Goal: Task Accomplishment & Management: Complete application form

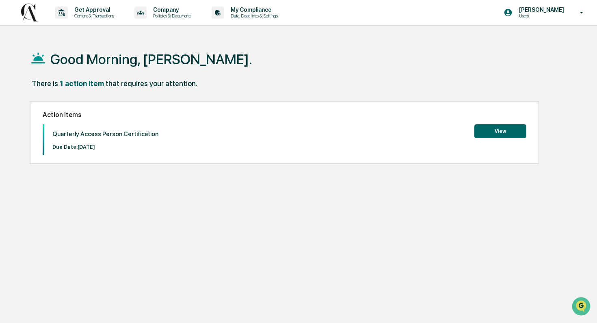
click at [494, 126] on button "View" at bounding box center [500, 131] width 52 height 14
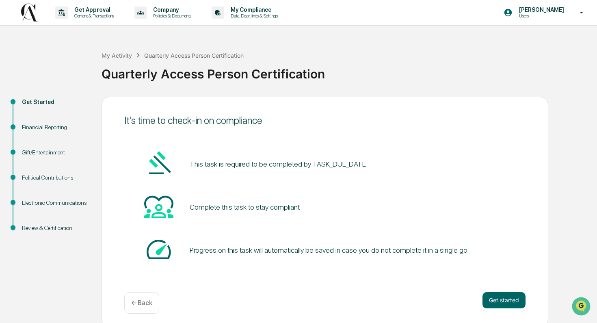
scroll to position [4, 0]
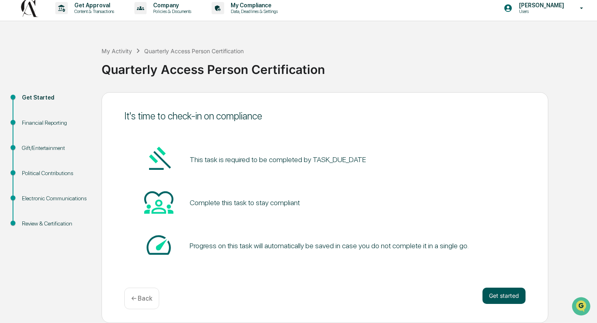
click at [513, 295] on button "Get started" at bounding box center [503, 296] width 43 height 16
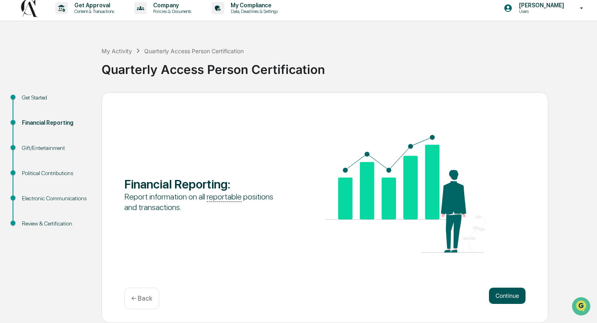
click at [508, 295] on button "Continue" at bounding box center [507, 296] width 37 height 16
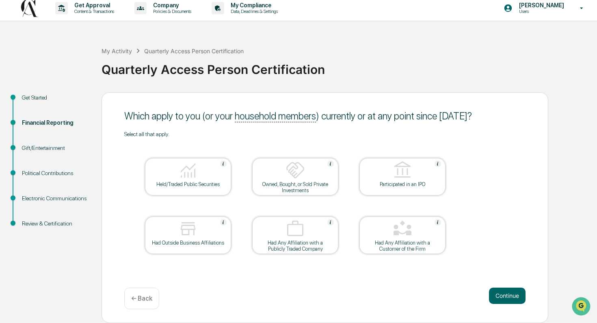
click at [35, 94] on div "Get Started" at bounding box center [55, 97] width 67 height 9
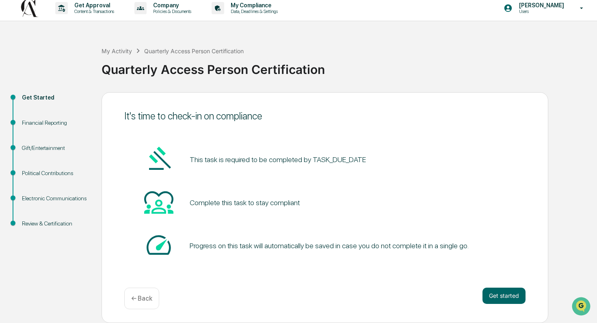
click at [43, 120] on div "Financial Reporting" at bounding box center [55, 123] width 67 height 9
click at [48, 122] on div "Financial Reporting" at bounding box center [55, 123] width 67 height 9
click at [45, 149] on div "Gift/Entertainment" at bounding box center [55, 148] width 67 height 9
click at [493, 293] on button "Get started" at bounding box center [503, 296] width 43 height 16
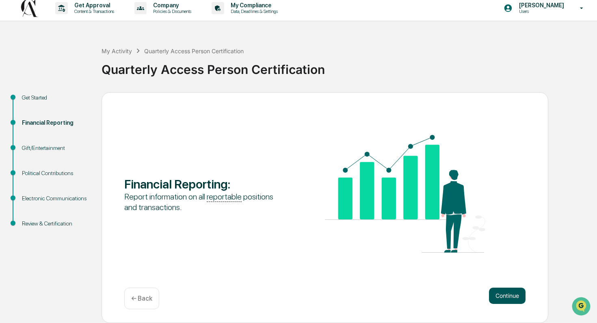
click at [507, 290] on button "Continue" at bounding box center [507, 296] width 37 height 16
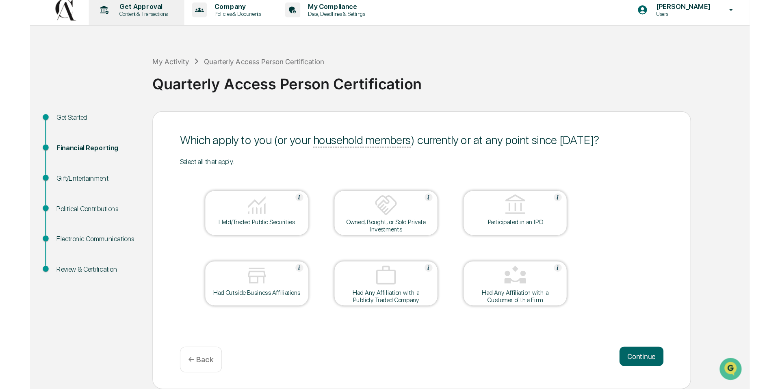
scroll to position [0, 0]
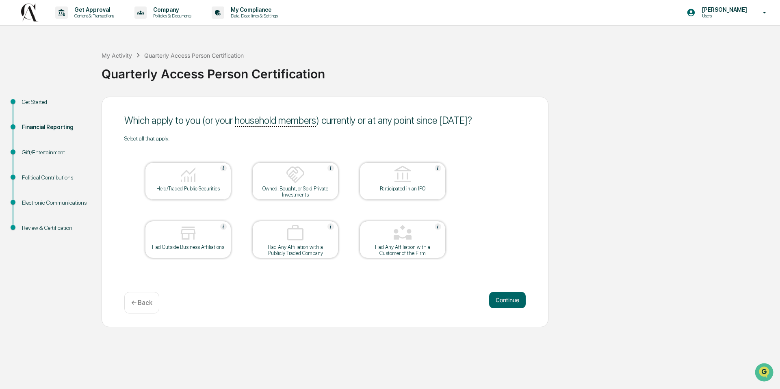
click at [190, 188] on div "Held/Traded Public Securities" at bounding box center [187, 189] width 73 height 6
click at [504, 303] on button "Continue" at bounding box center [507, 300] width 37 height 16
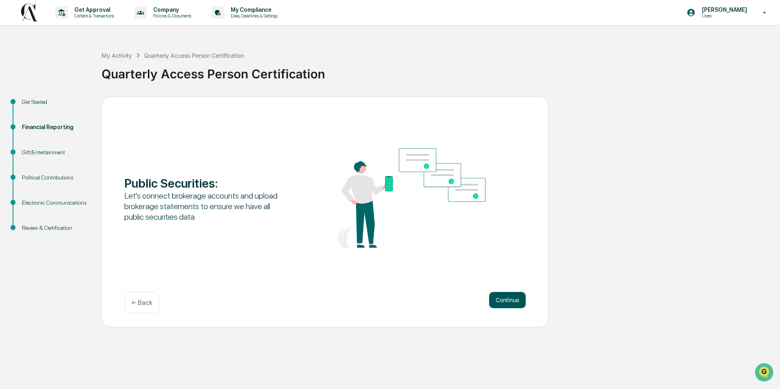
click at [506, 305] on button "Continue" at bounding box center [507, 300] width 37 height 16
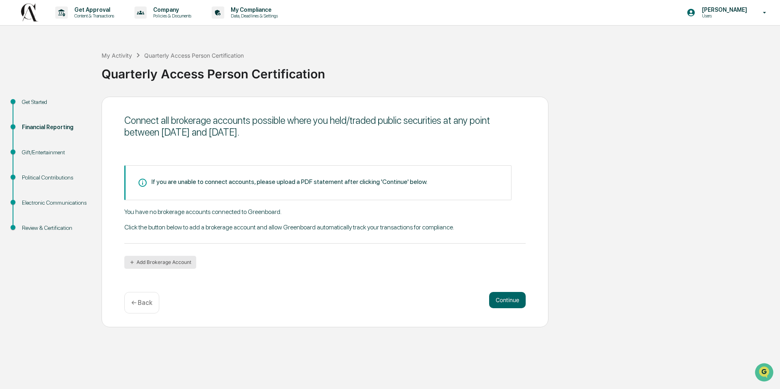
click at [187, 260] on button "Add Brokerage Account" at bounding box center [160, 262] width 72 height 13
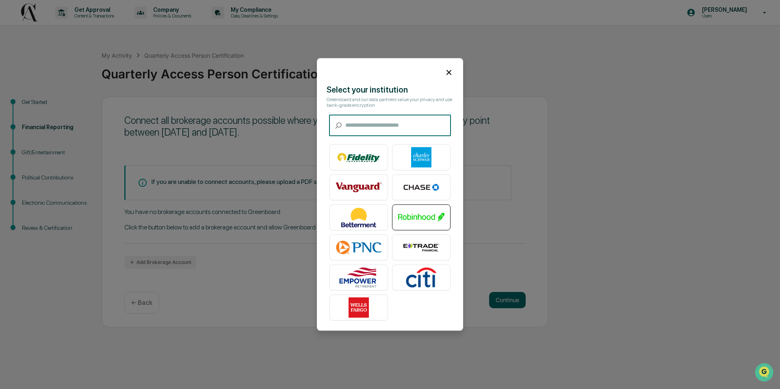
click at [431, 218] on img at bounding box center [421, 218] width 46 height 20
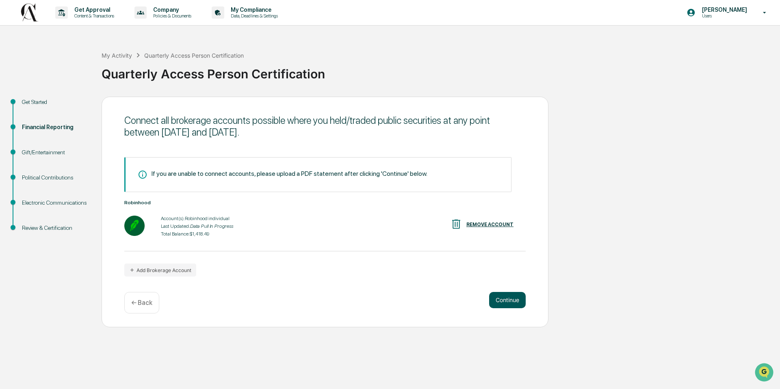
click at [495, 299] on button "Continue" at bounding box center [507, 300] width 37 height 16
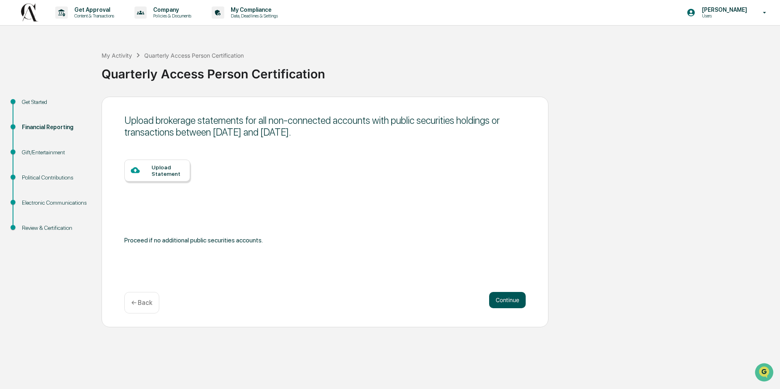
click at [512, 304] on button "Continue" at bounding box center [507, 300] width 37 height 16
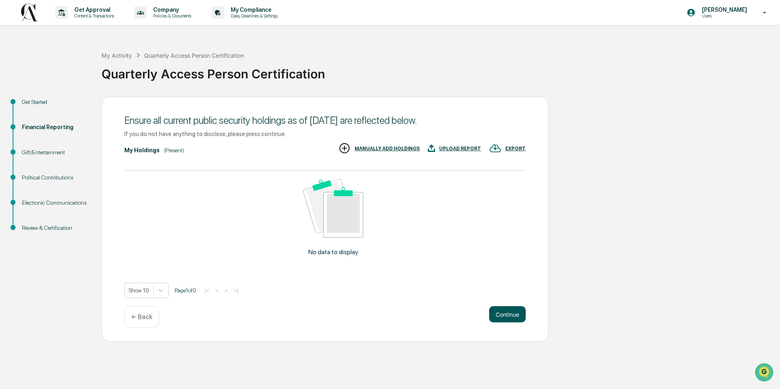
click at [512, 314] on button "Continue" at bounding box center [507, 314] width 37 height 16
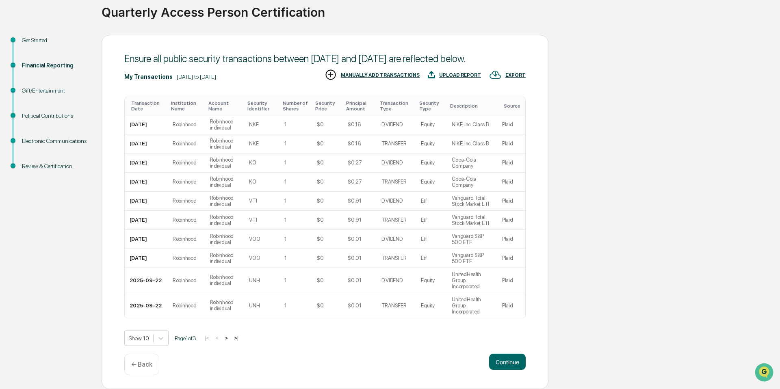
scroll to position [95, 0]
click at [505, 322] on button "Continue" at bounding box center [507, 362] width 37 height 16
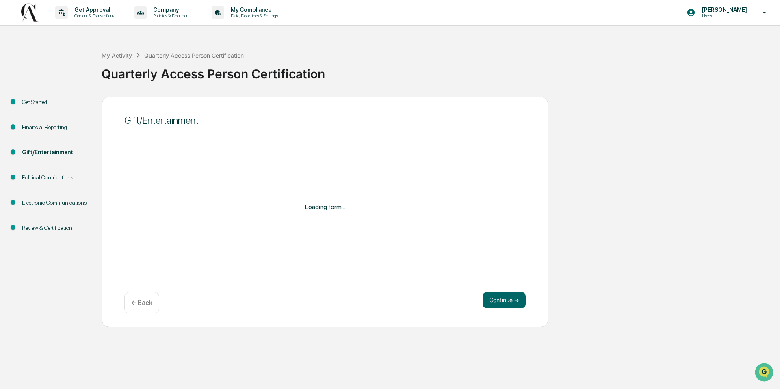
scroll to position [0, 0]
click at [373, 214] on div at bounding box center [321, 212] width 363 height 8
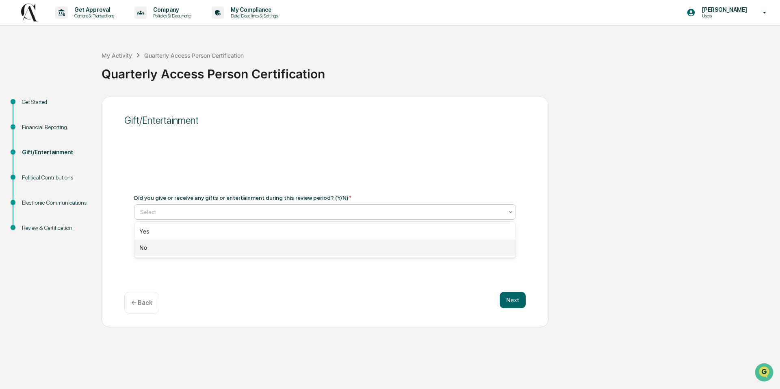
click at [188, 251] on div "No" at bounding box center [324, 248] width 381 height 16
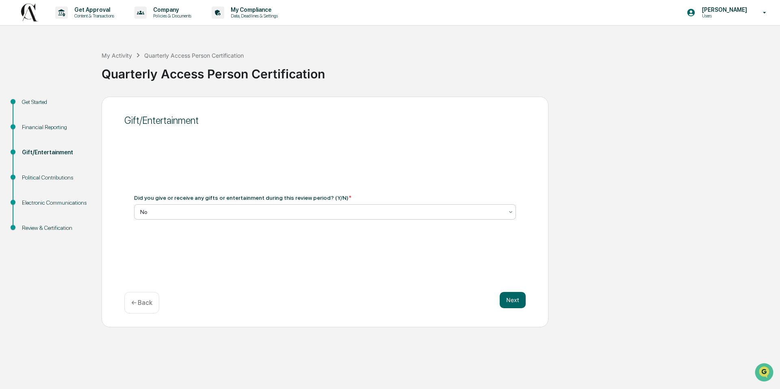
click at [351, 197] on span "*" at bounding box center [349, 198] width 3 height 6
click at [337, 197] on div "Did you give or receive any gifts or entertainment during this review period? (…" at bounding box center [242, 198] width 217 height 6
click at [520, 303] on button "Next" at bounding box center [513, 300] width 26 height 16
click at [390, 226] on div "Have you made any political contributions during the period? * Select" at bounding box center [324, 207] width 401 height 45
click at [385, 214] on div at bounding box center [321, 212] width 363 height 8
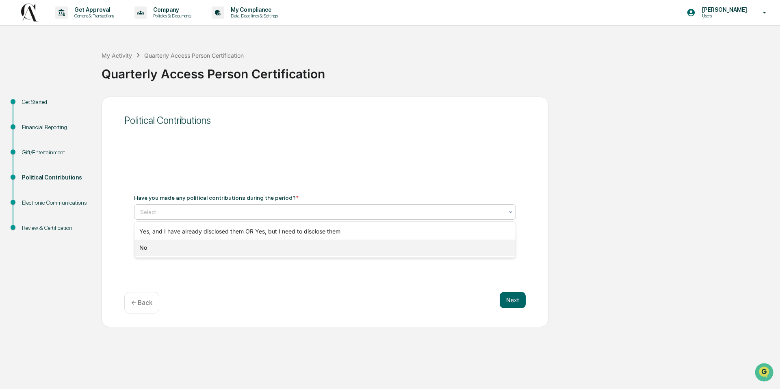
click at [358, 249] on div "No" at bounding box center [324, 248] width 381 height 16
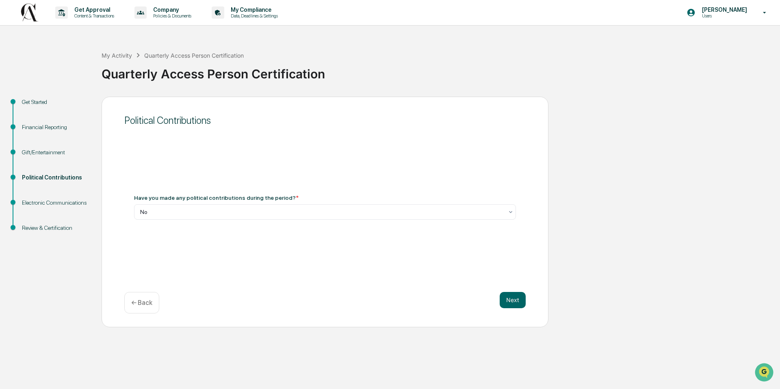
click at [498, 297] on div "Next ← Back" at bounding box center [324, 303] width 401 height 22
click at [506, 301] on button "Next" at bounding box center [513, 300] width 26 height 16
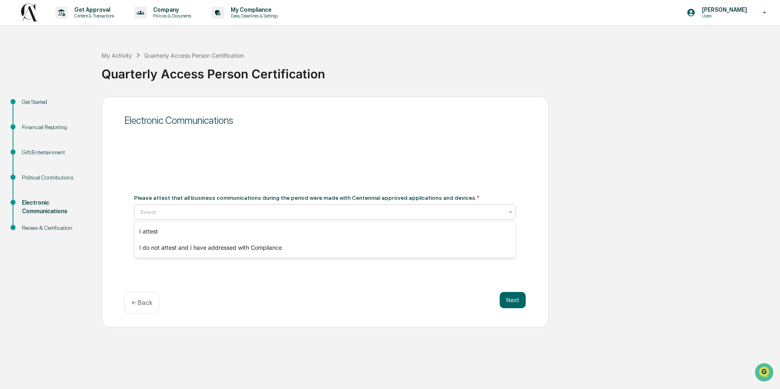
click at [347, 212] on div at bounding box center [321, 212] width 363 height 8
click at [342, 228] on div "I attest" at bounding box center [324, 231] width 381 height 16
click at [344, 221] on div "Please attest that all business communications during the period were made with…" at bounding box center [324, 207] width 401 height 45
click at [344, 215] on div at bounding box center [321, 212] width 363 height 8
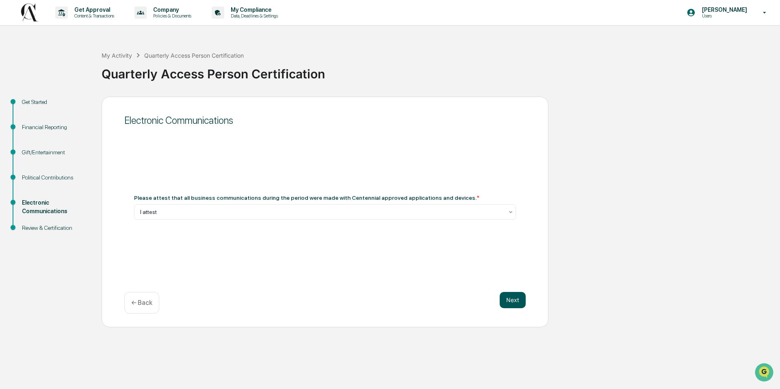
click at [518, 304] on button "Next" at bounding box center [513, 300] width 26 height 16
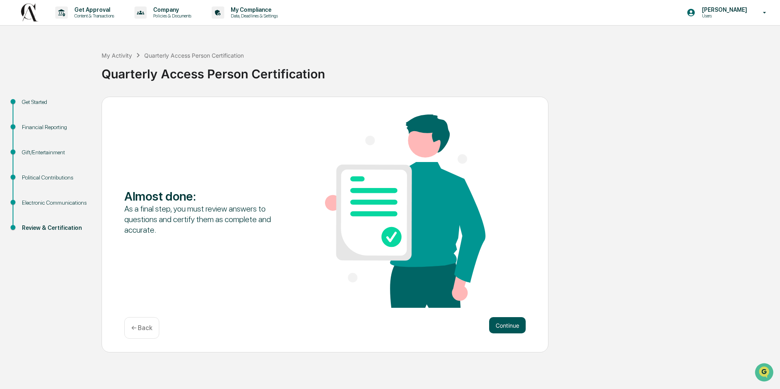
click at [517, 320] on button "Continue" at bounding box center [507, 325] width 37 height 16
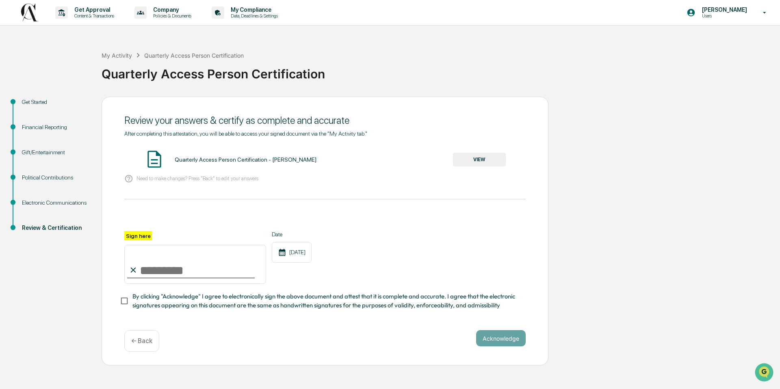
click at [162, 267] on input "Sign here" at bounding box center [195, 264] width 142 height 39
click at [163, 268] on input "Sign here" at bounding box center [195, 264] width 142 height 39
type input "**********"
click at [492, 322] on button "Acknowledge" at bounding box center [501, 338] width 50 height 16
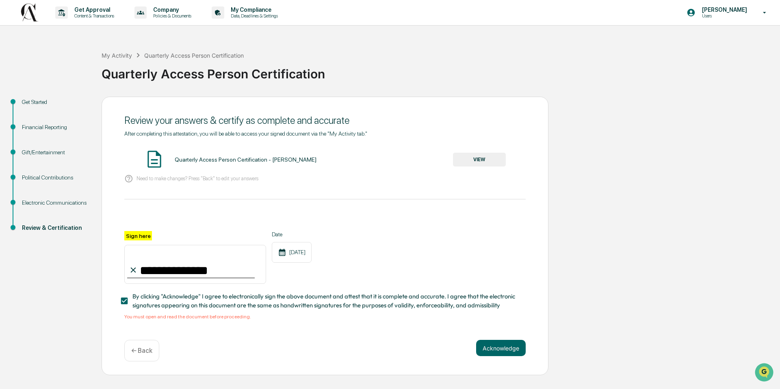
click at [494, 157] on button "VIEW" at bounding box center [479, 160] width 53 height 14
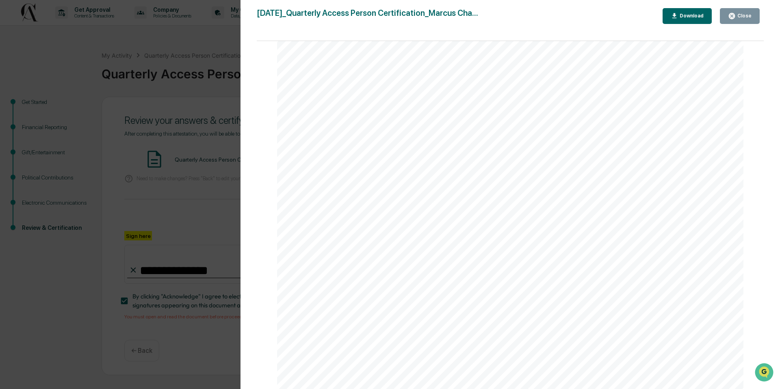
scroll to position [2389, 0]
click at [597, 23] on button "Close" at bounding box center [740, 16] width 40 height 16
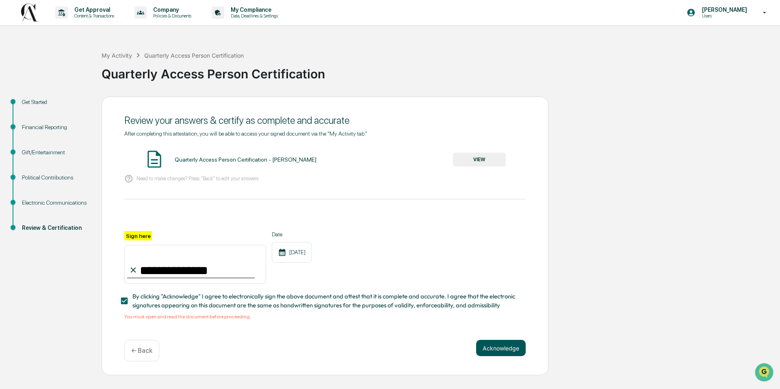
click at [496, 322] on button "Acknowledge" at bounding box center [501, 348] width 50 height 16
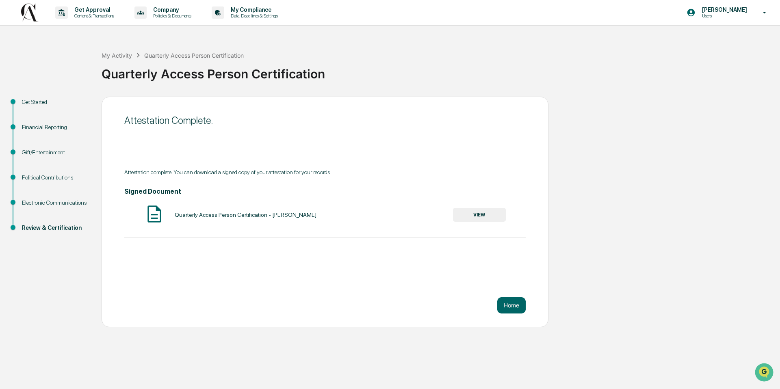
click at [508, 317] on div "Attestation Complete. Attestation complete. You can download a signed copy of y…" at bounding box center [325, 212] width 447 height 231
click at [508, 306] on button "Home" at bounding box center [511, 305] width 28 height 16
